Goal: Navigation & Orientation: Find specific page/section

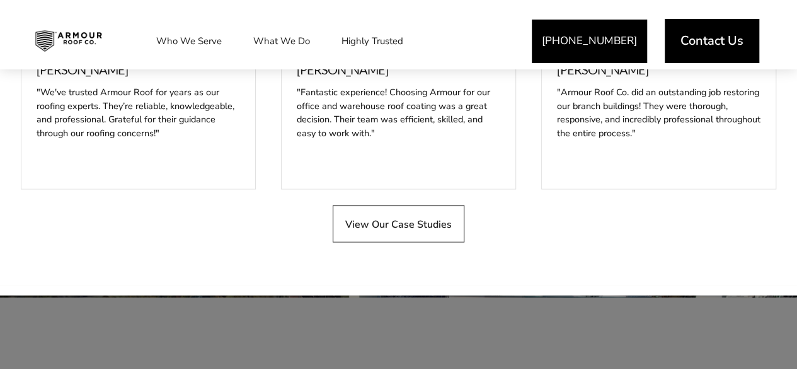
scroll to position [3192, 0]
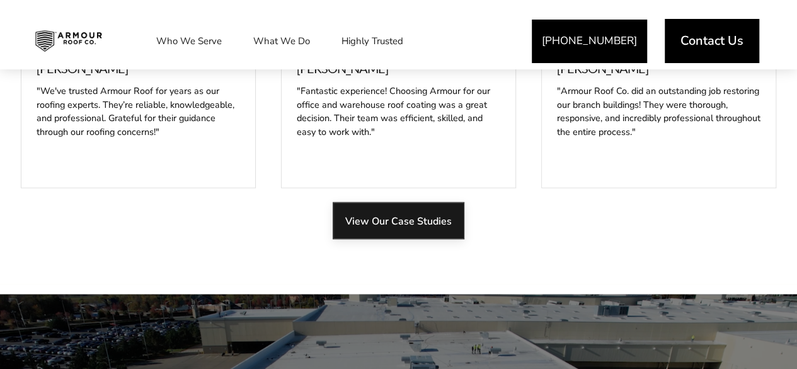
click at [368, 215] on span "View Our Case Studies" at bounding box center [398, 220] width 107 height 12
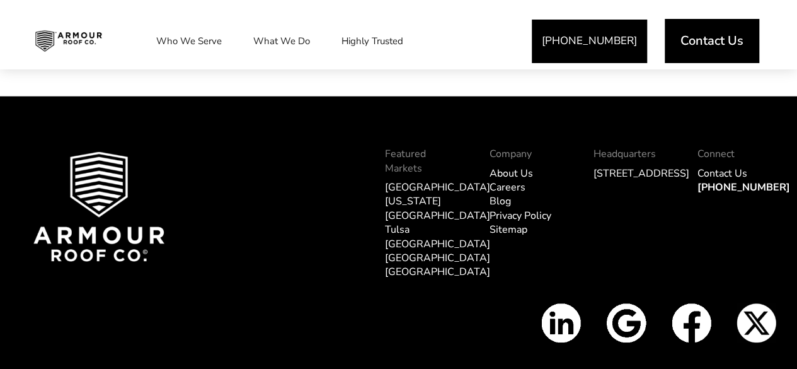
scroll to position [4033, 0]
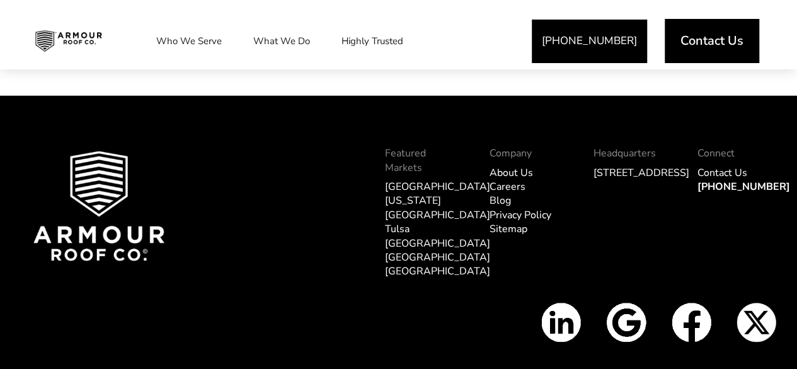
click at [400, 180] on link "[GEOGRAPHIC_DATA]" at bounding box center [437, 187] width 105 height 14
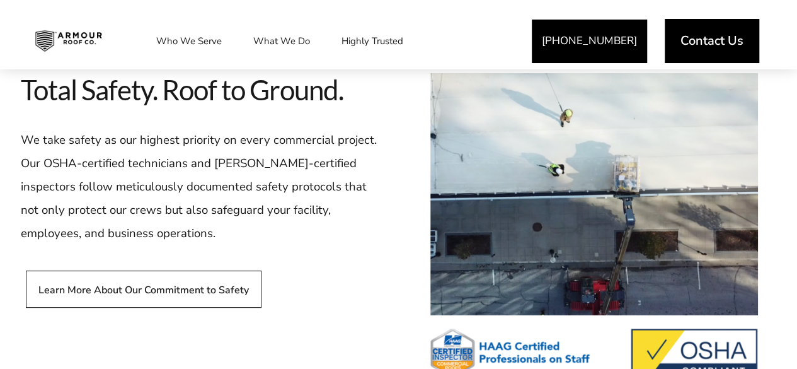
scroll to position [2426, 0]
click at [514, 154] on span at bounding box center [594, 225] width 328 height 307
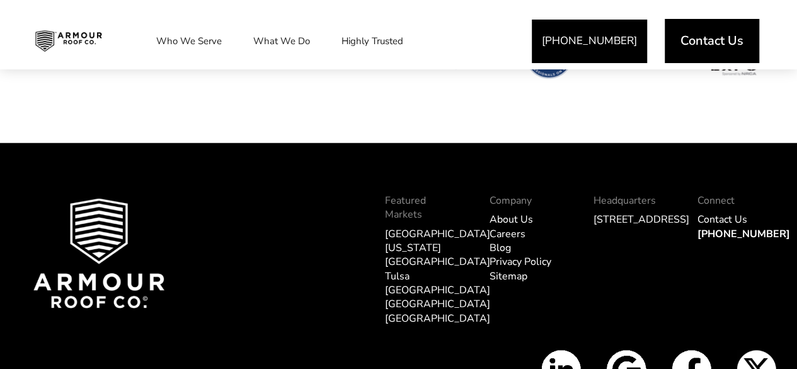
scroll to position [4030, 0]
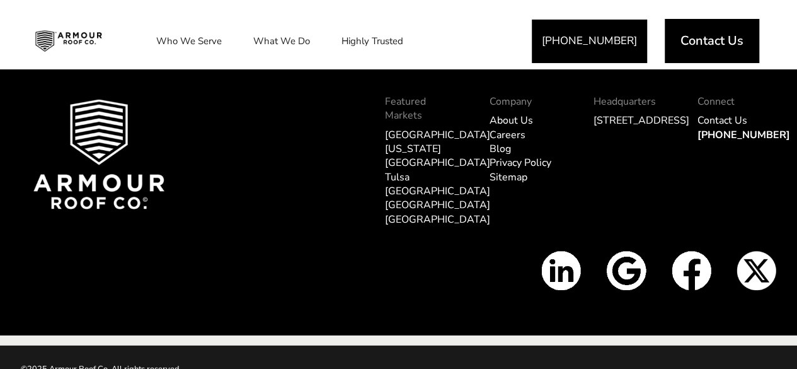
click at [700, 253] on img at bounding box center [692, 271] width 40 height 40
click at [624, 253] on img at bounding box center [626, 271] width 40 height 40
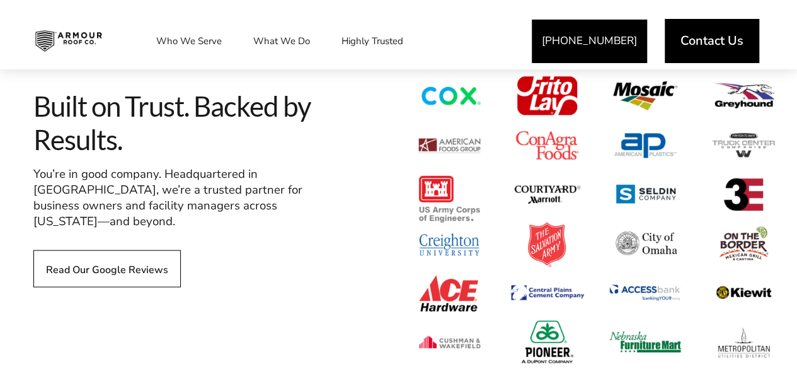
scroll to position [957, 0]
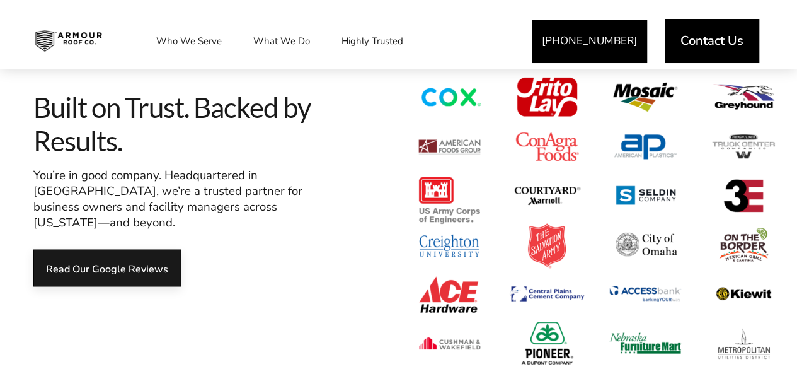
click at [136, 262] on span "Read Our Google Reviews" at bounding box center [107, 268] width 122 height 12
